Goal: Task Accomplishment & Management: Manage account settings

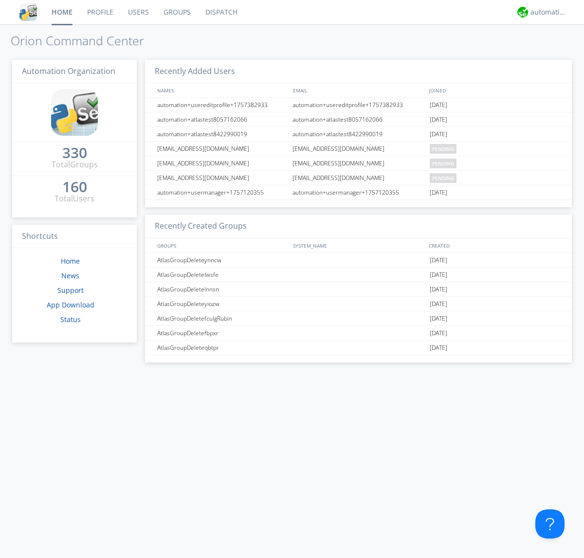
click at [176, 12] on link "Groups" at bounding box center [177, 12] width 42 height 24
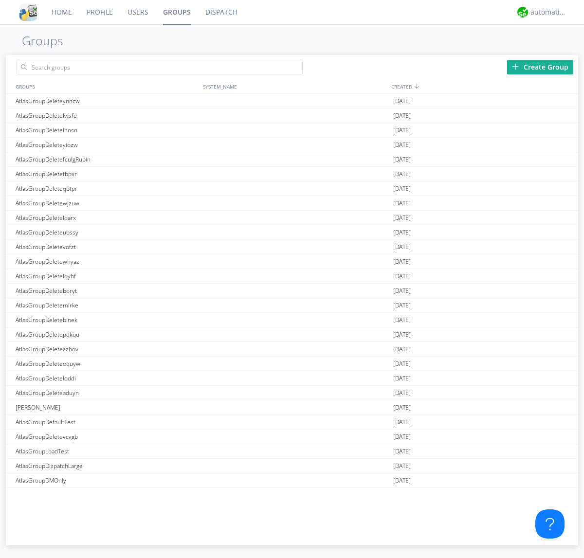
click at [540, 67] on div "Create Group" at bounding box center [540, 67] width 66 height 15
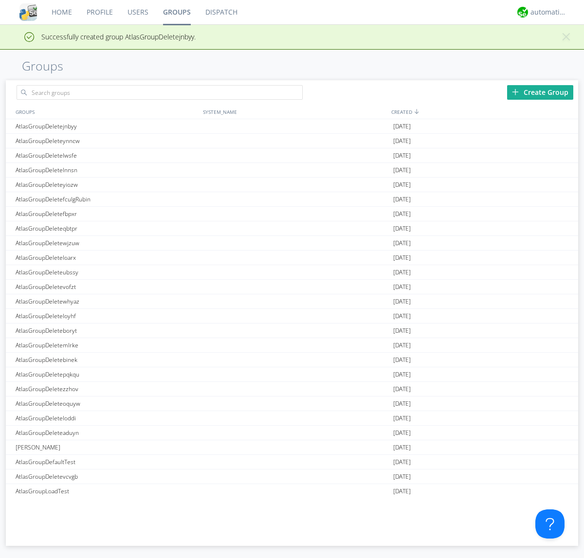
click at [176, 12] on link "Groups" at bounding box center [177, 12] width 42 height 24
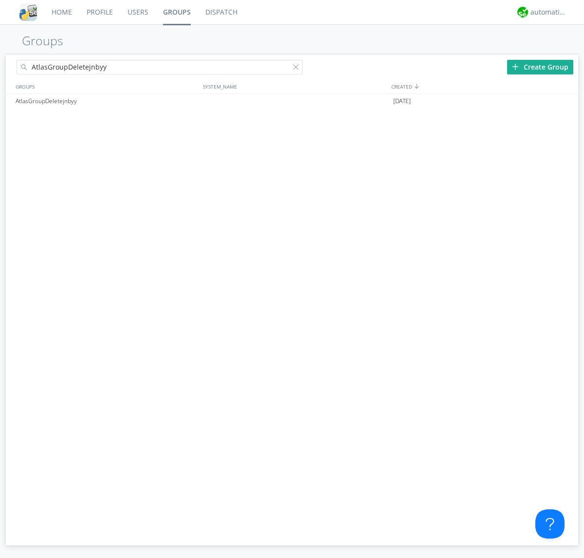
type input "AtlasGroupDeletejnbyy"
click at [298, 69] on div at bounding box center [298, 69] width 10 height 10
type input "AtlasGroupDeletejnbyy"
click at [566, 101] on div at bounding box center [566, 101] width 10 height 8
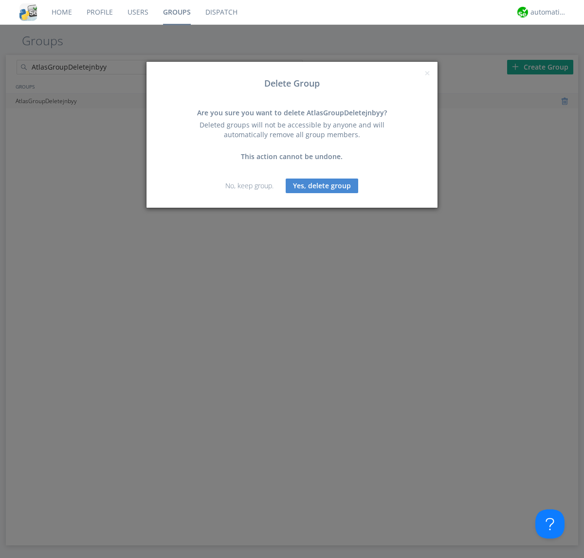
click at [322, 186] on button "Yes, delete group" at bounding box center [322, 186] width 73 height 15
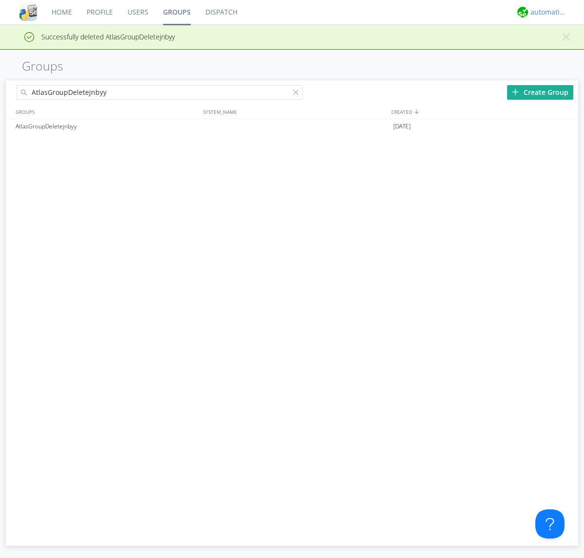
click at [546, 12] on div "automation+atlas" at bounding box center [549, 12] width 37 height 10
